Goal: Navigation & Orientation: Find specific page/section

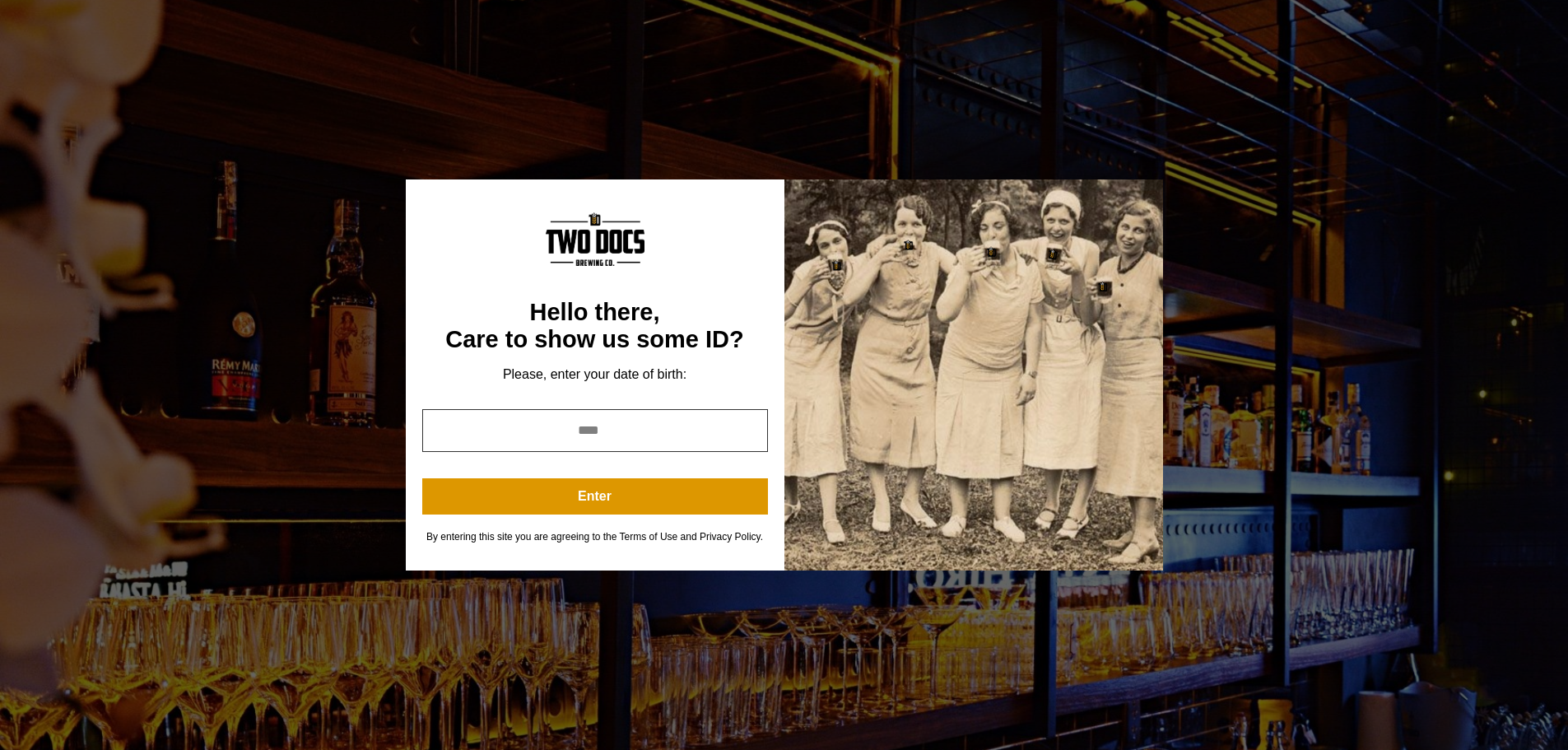
click at [591, 429] on input "year" at bounding box center [594, 431] width 346 height 43
type input "****"
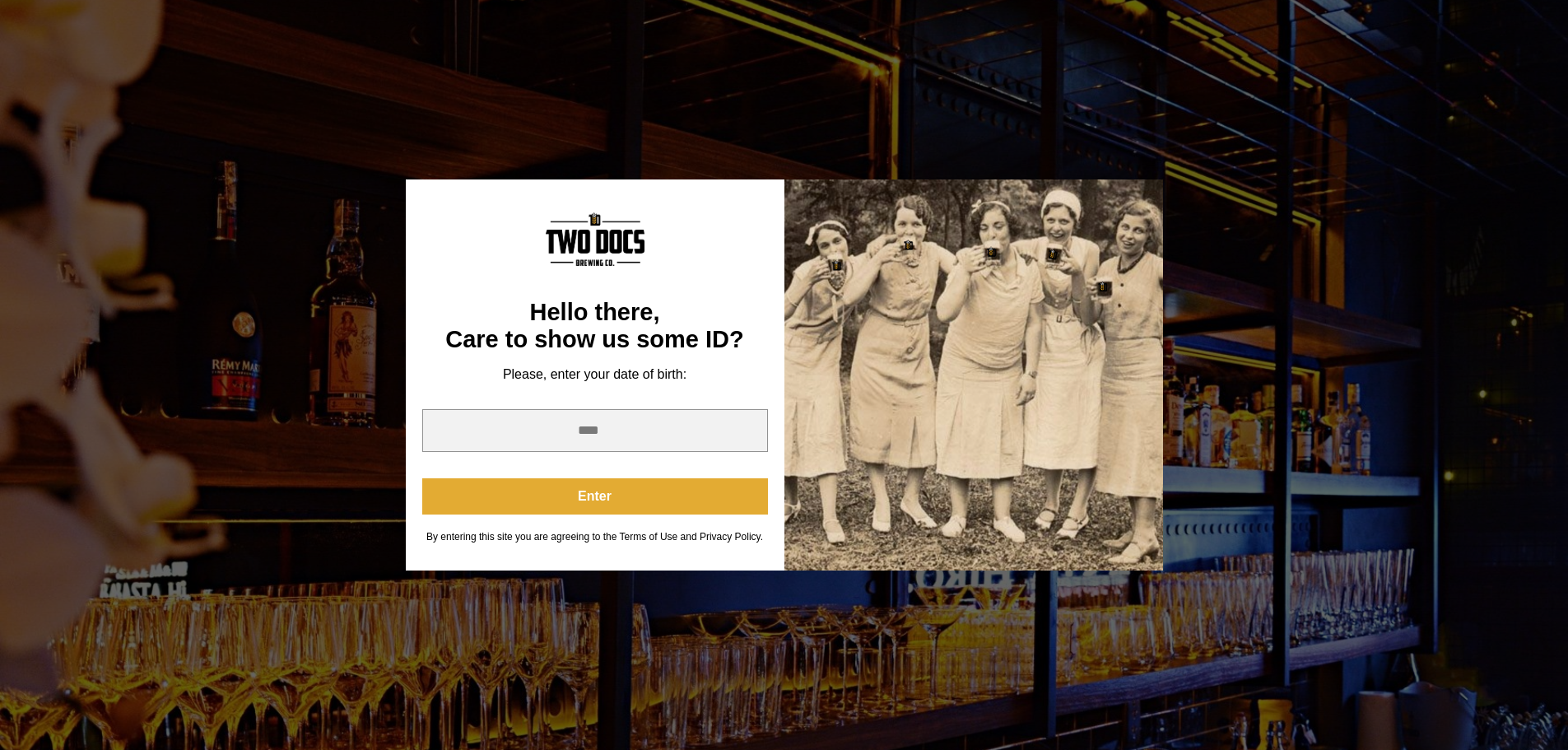
click at [594, 497] on button "Enter" at bounding box center [594, 496] width 346 height 36
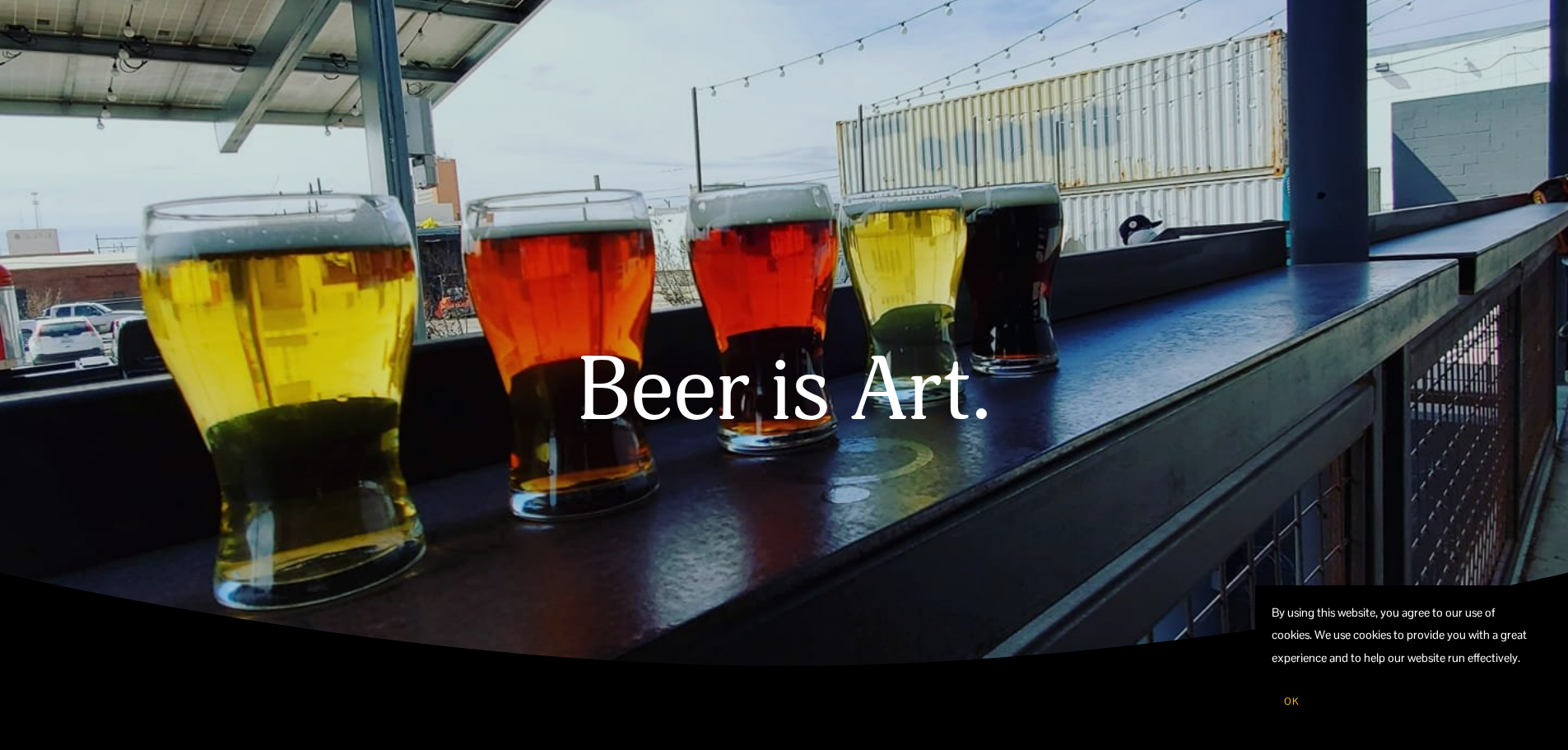
scroll to position [82, 0]
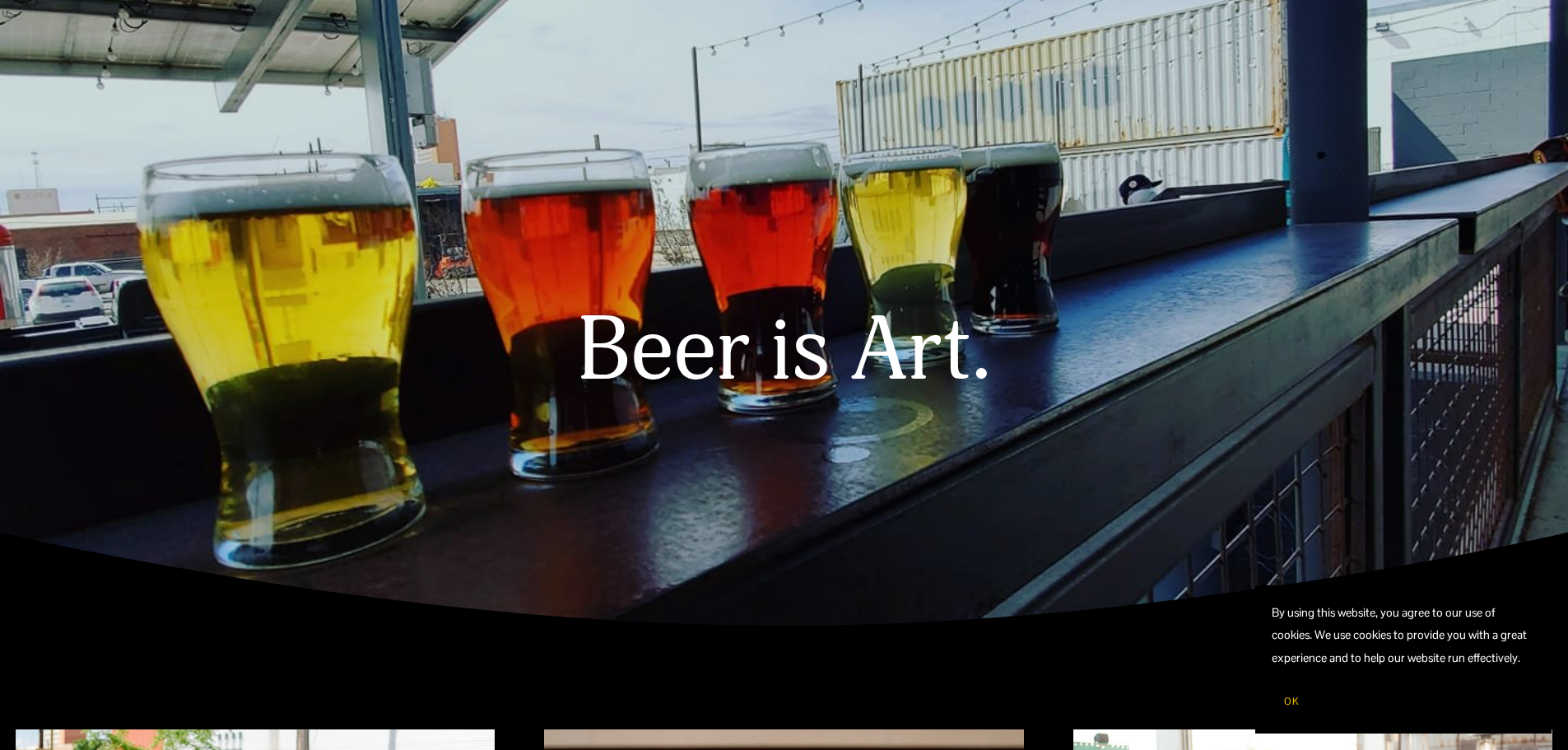
click at [1298, 712] on button "OK" at bounding box center [1291, 702] width 39 height 31
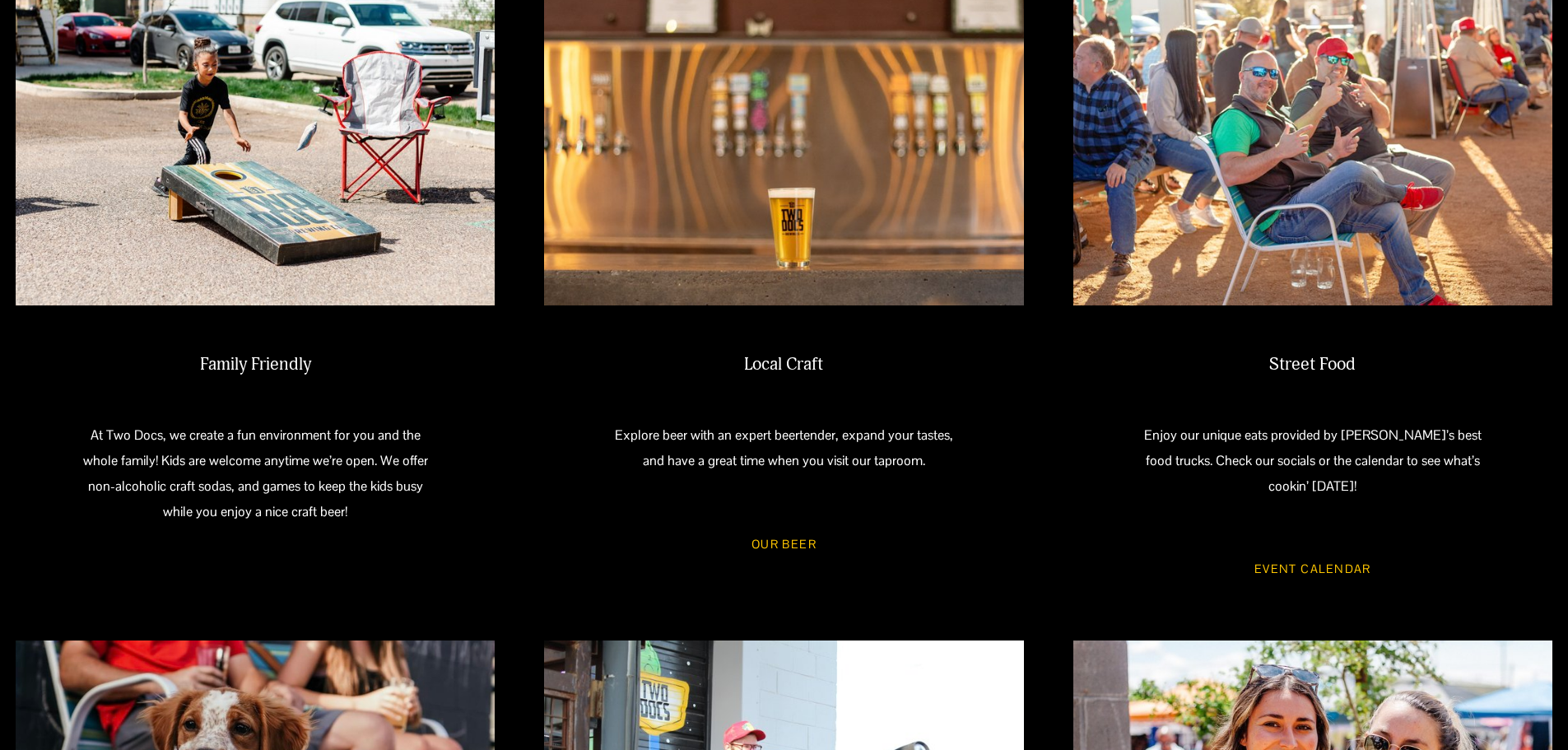
scroll to position [906, 0]
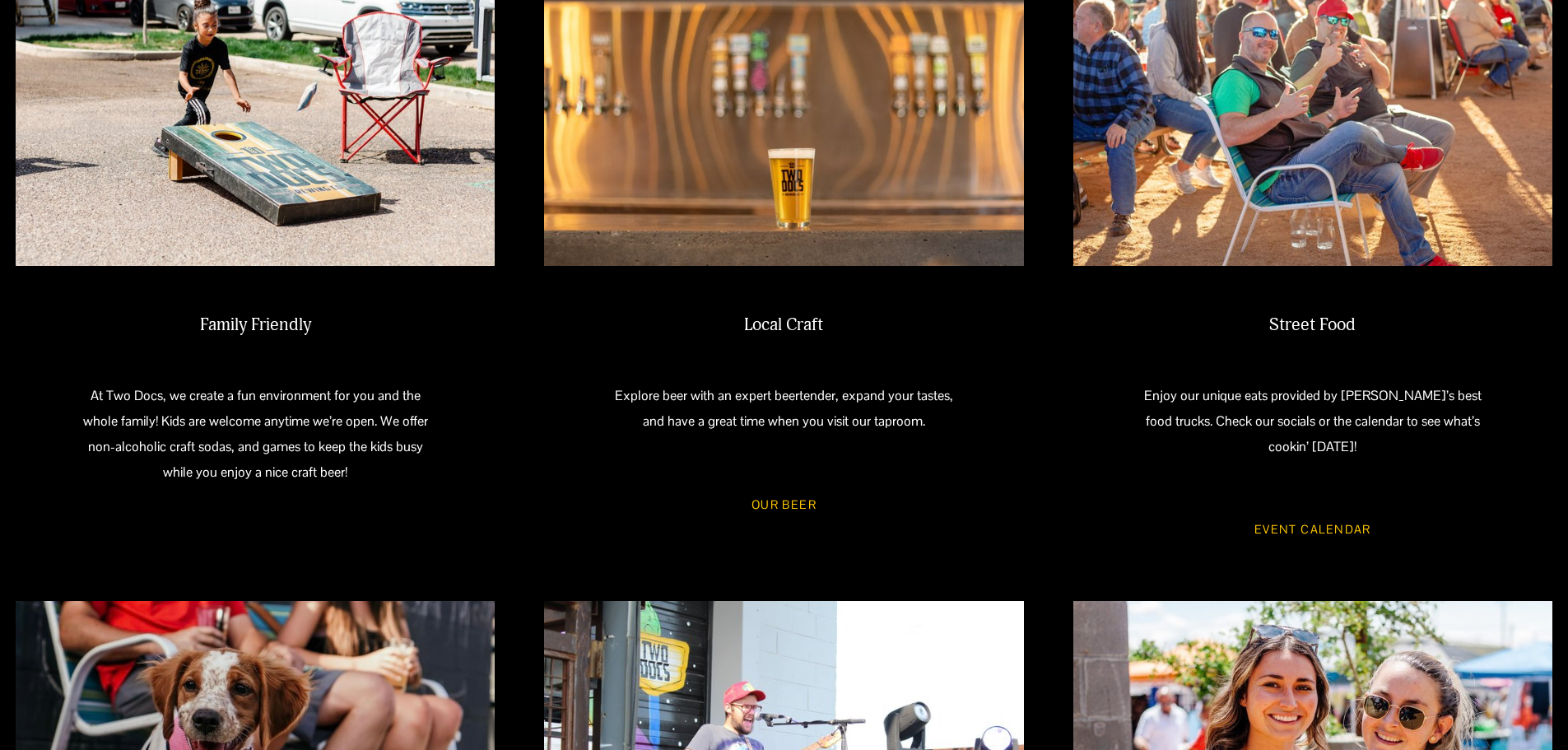
click at [790, 502] on link "Our Beer" at bounding box center [784, 504] width 113 height 44
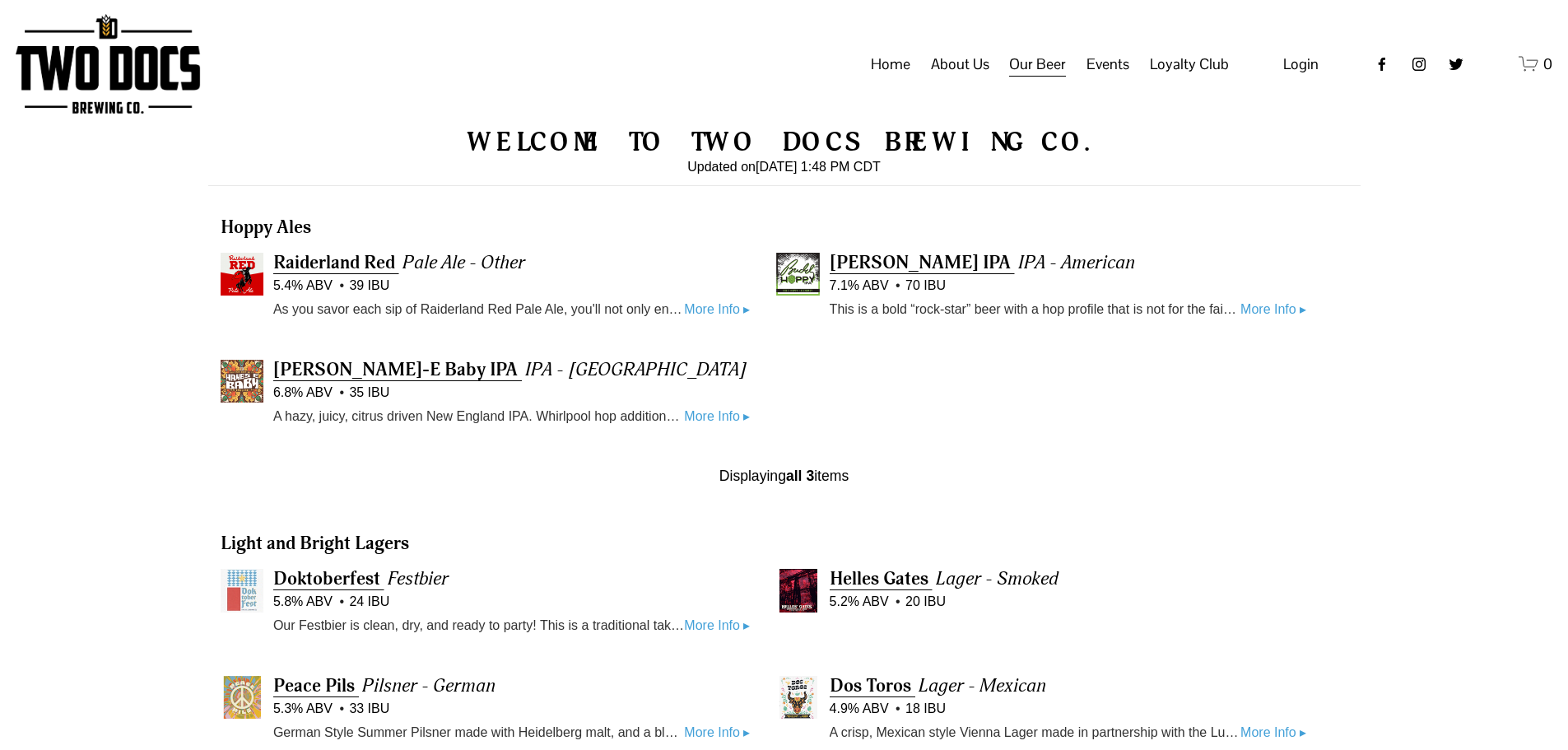
scroll to position [402, 0]
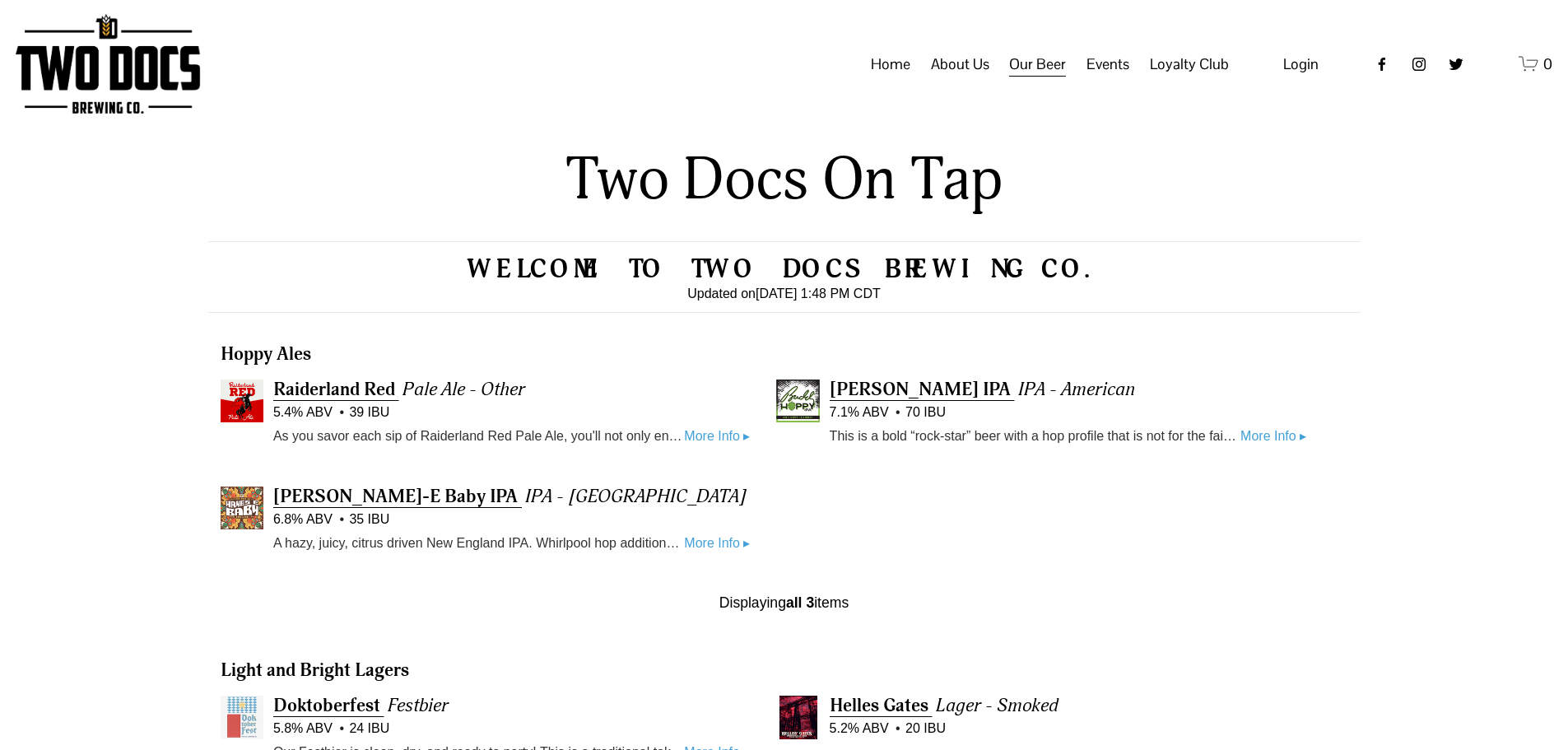
click at [0, 0] on span "Calendar" at bounding box center [0, 0] width 0 height 0
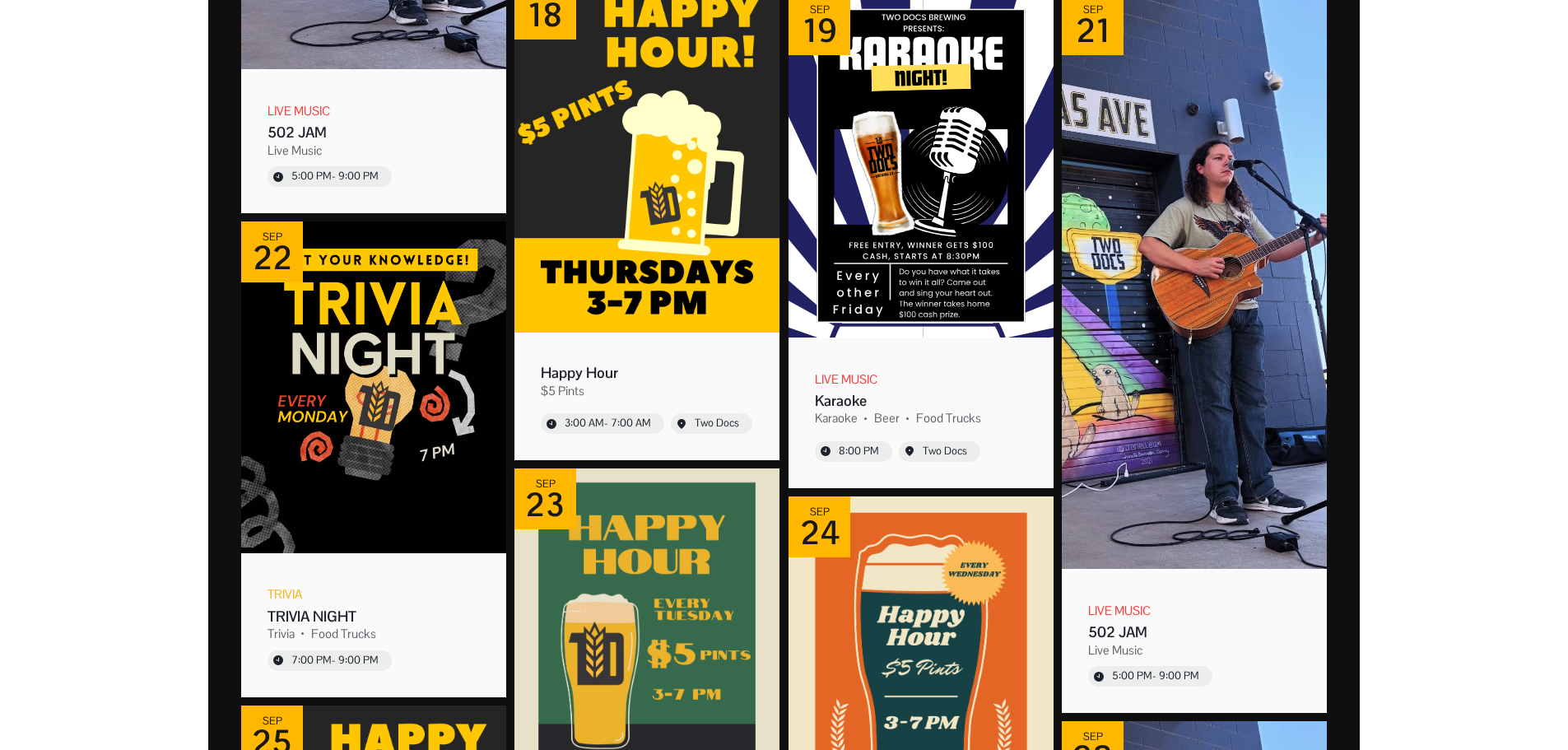
scroll to position [1070, 0]
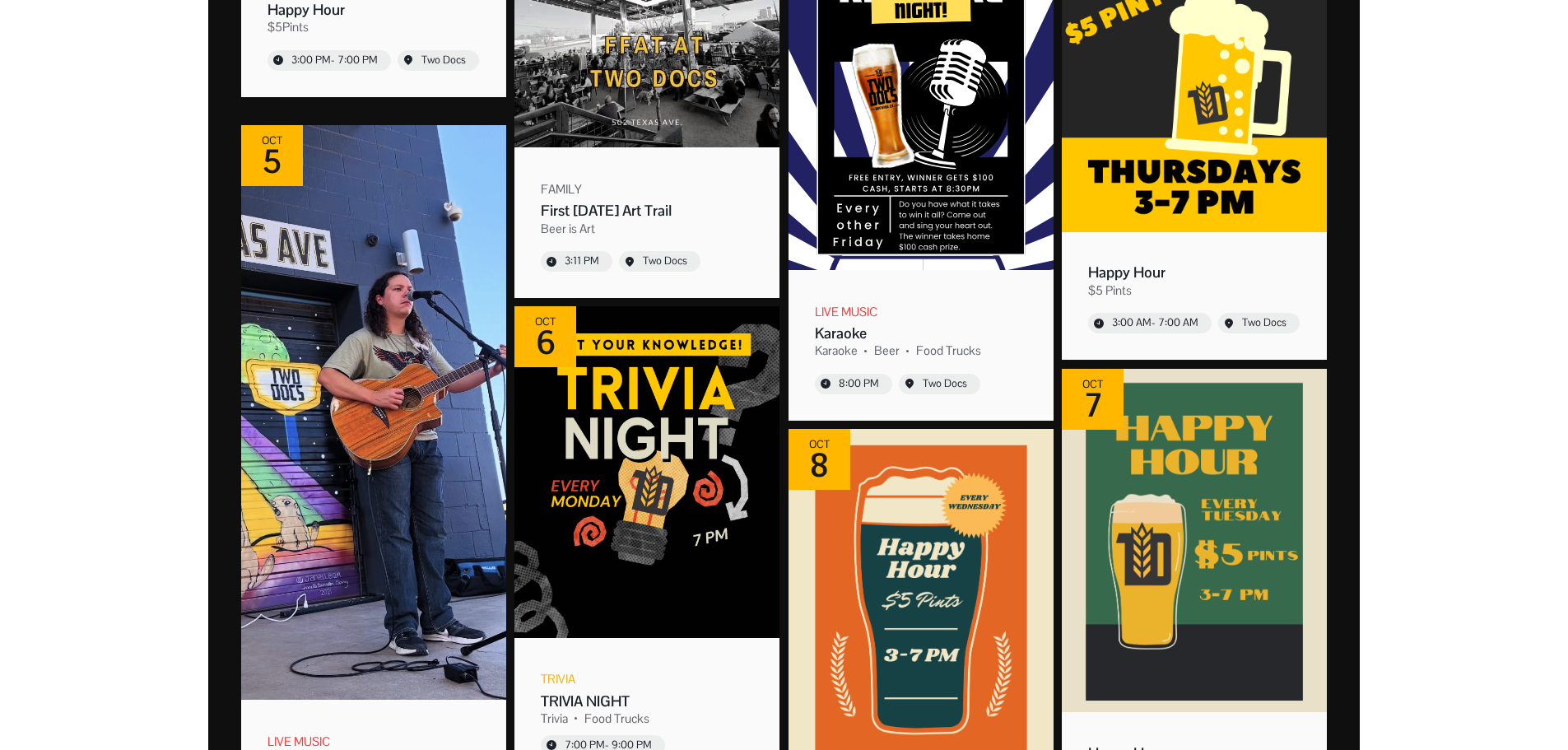
scroll to position [2553, 0]
